Goal: Information Seeking & Learning: Learn about a topic

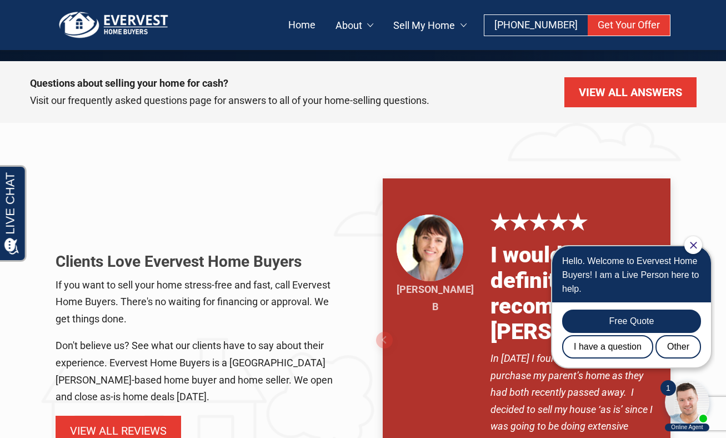
scroll to position [668, 0]
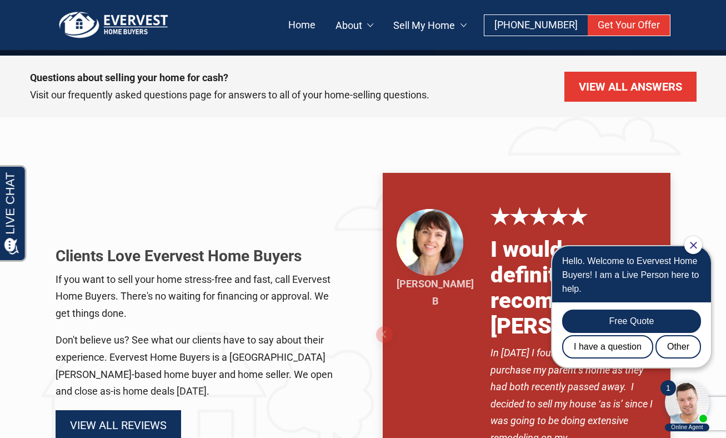
click at [126, 410] on link "View All Reviews" at bounding box center [119, 425] width 126 height 30
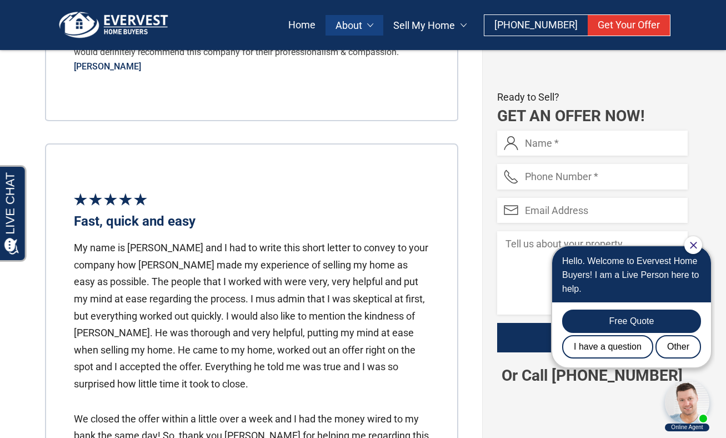
scroll to position [1889, 0]
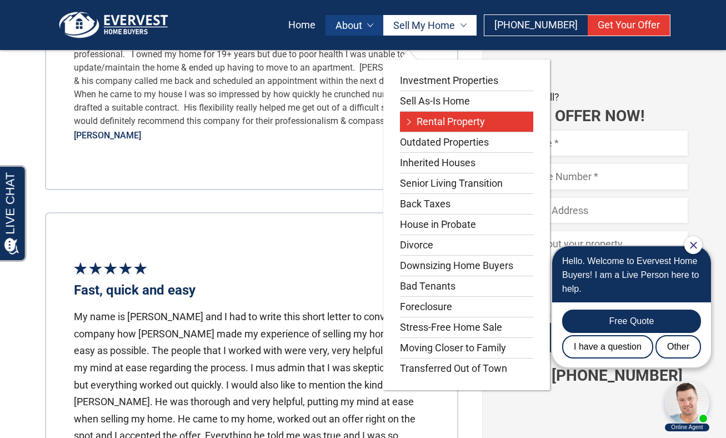
click at [467, 120] on link "Rental Property" at bounding box center [466, 122] width 133 height 20
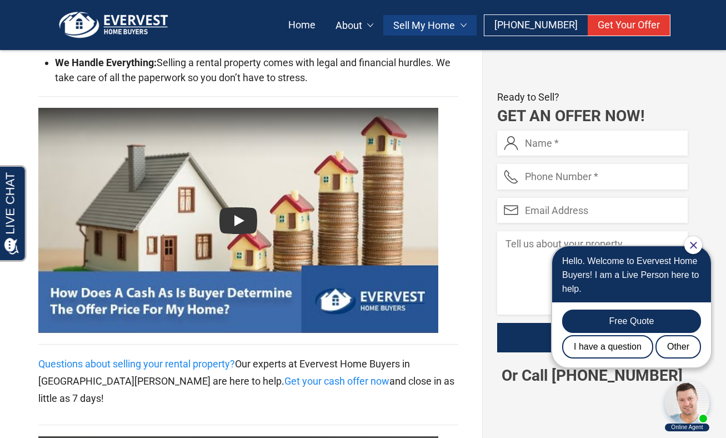
scroll to position [2757, 0]
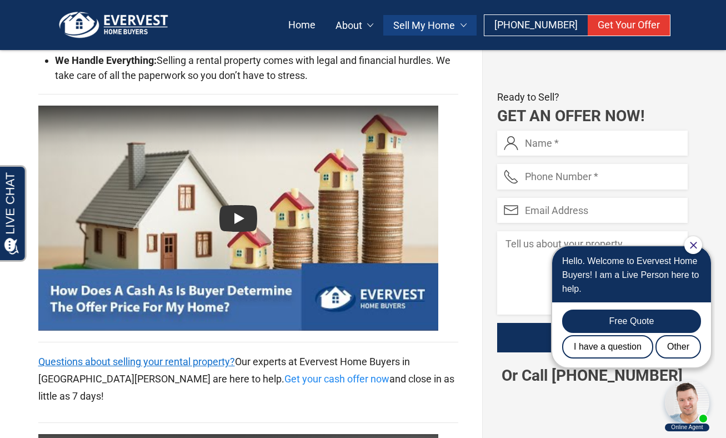
click at [192, 356] on link "Questions about selling your rental property?" at bounding box center [136, 362] width 197 height 12
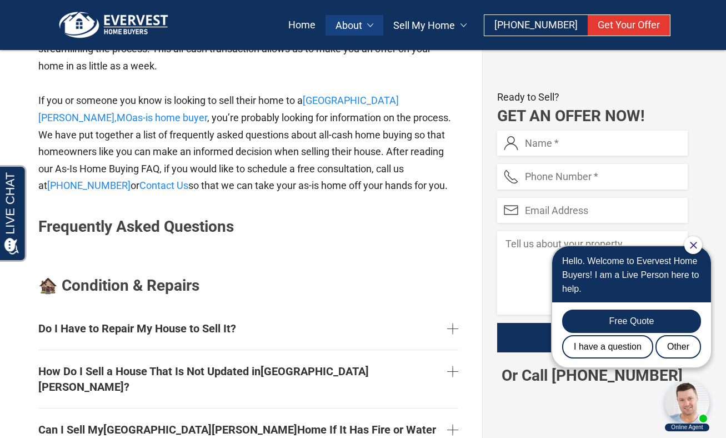
scroll to position [767, 0]
click at [455, 354] on link "How Do I Sell a House That Is Not Updated in [GEOGRAPHIC_DATA][PERSON_NAME] ?" at bounding box center [248, 378] width 420 height 49
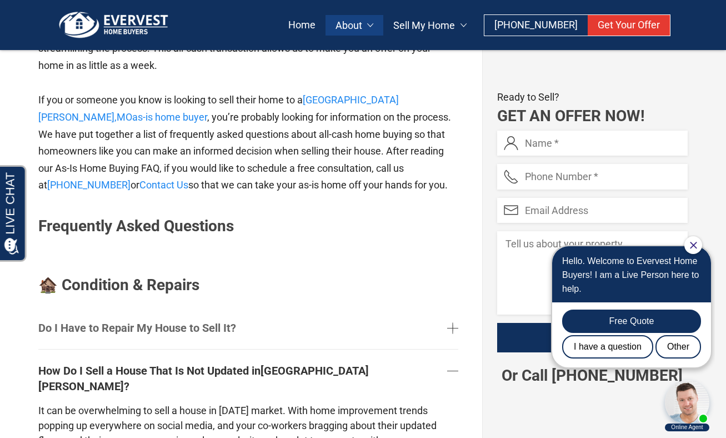
click at [455, 311] on link "Do I Have to Repair My House to Sell It?" at bounding box center [248, 327] width 420 height 33
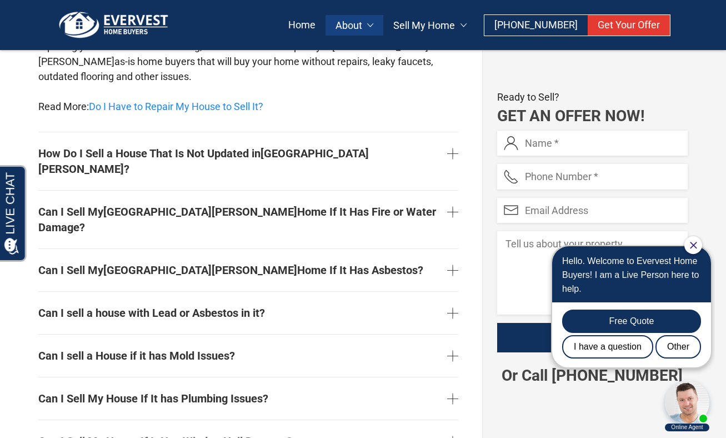
scroll to position [1104, 0]
click at [454, 381] on link "Can I Sell My House If It has Plumbing Issues?" at bounding box center [248, 397] width 420 height 33
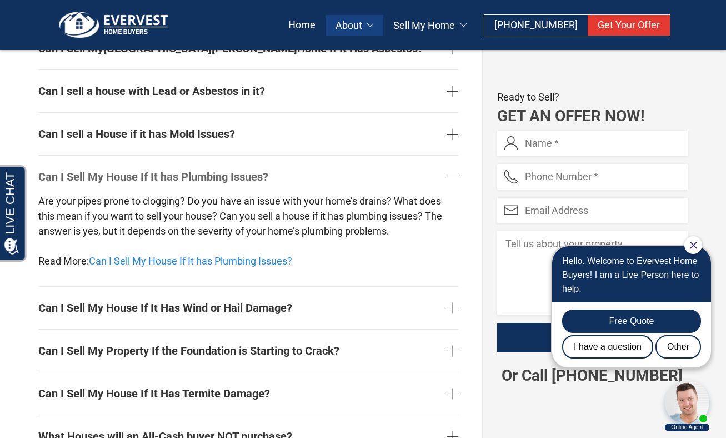
scroll to position [1207, 0]
click at [455, 419] on link "What Houses will an All-Cash buyer NOT purchase?" at bounding box center [248, 435] width 420 height 33
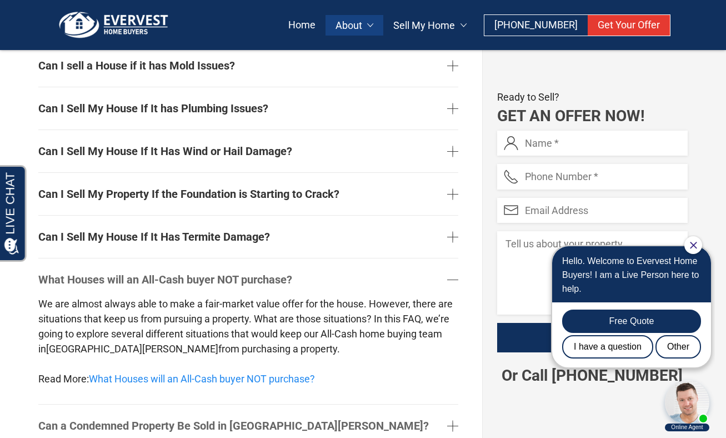
scroll to position [1280, 0]
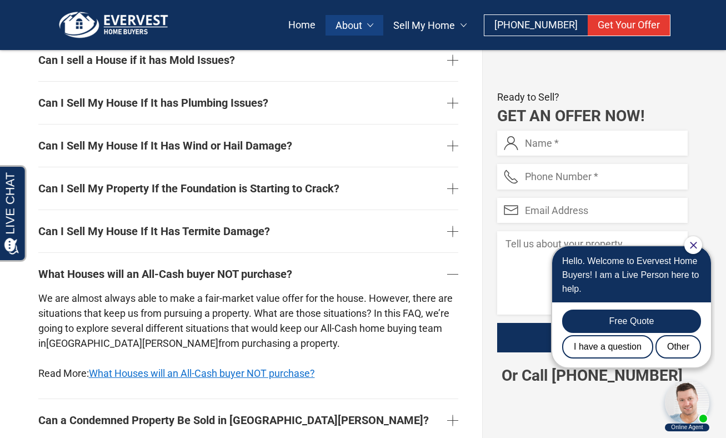
click at [207, 367] on link "What Houses will an All-Cash buyer NOT purchase?" at bounding box center [202, 373] width 226 height 12
